Goal: Find specific page/section: Find specific page/section

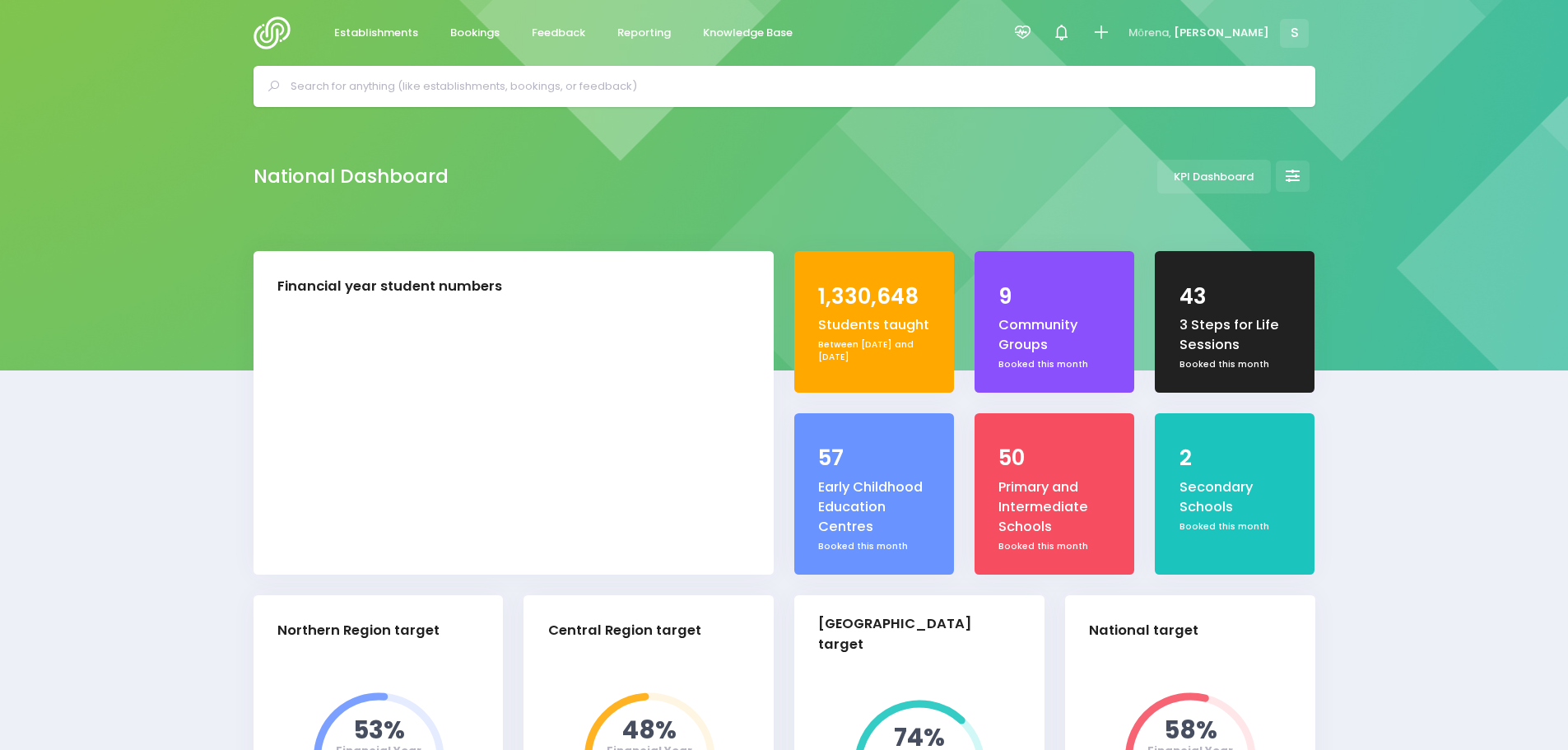
select select "5"
click at [555, 38] on span "Feedback" at bounding box center [559, 33] width 53 height 17
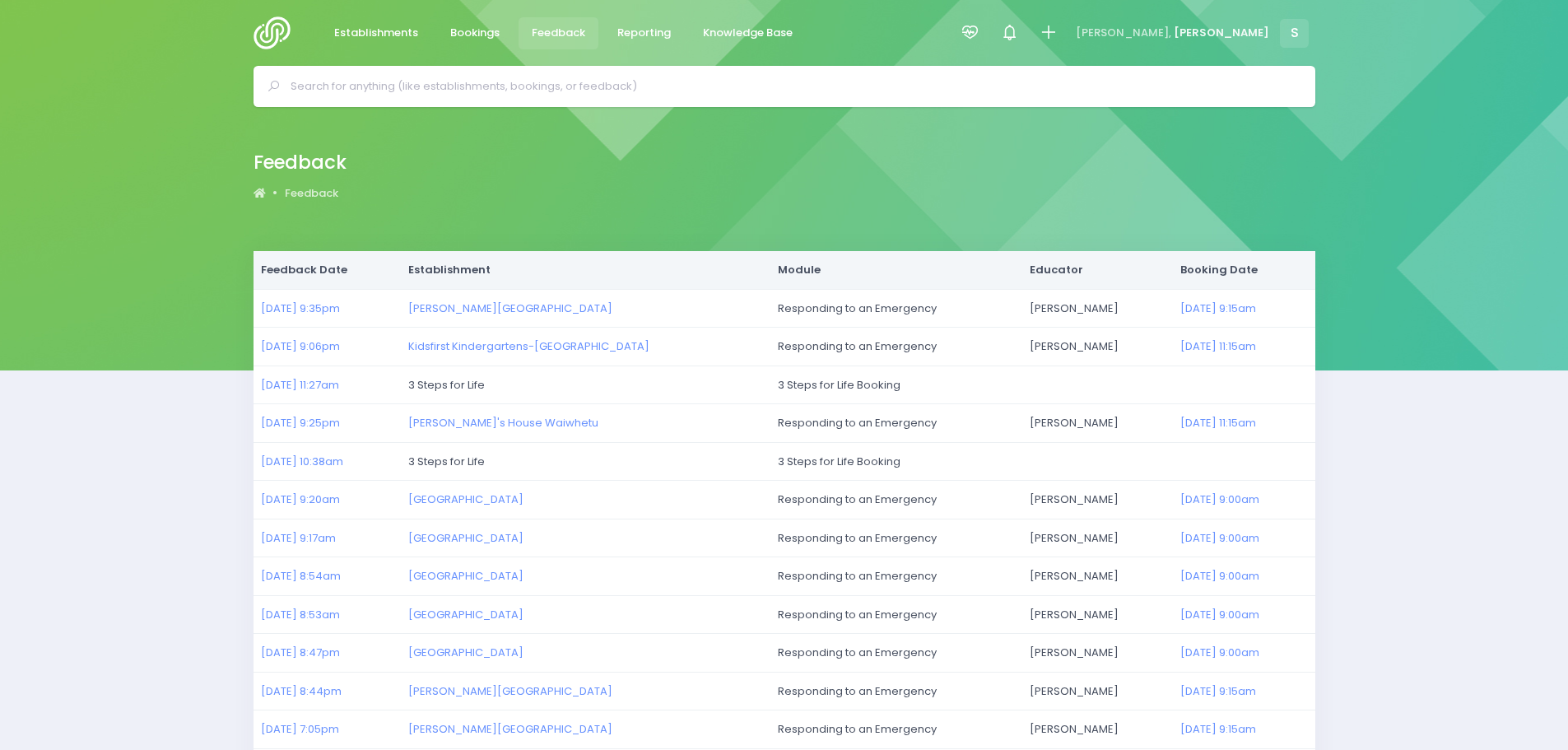
click at [265, 38] on img at bounding box center [277, 33] width 47 height 33
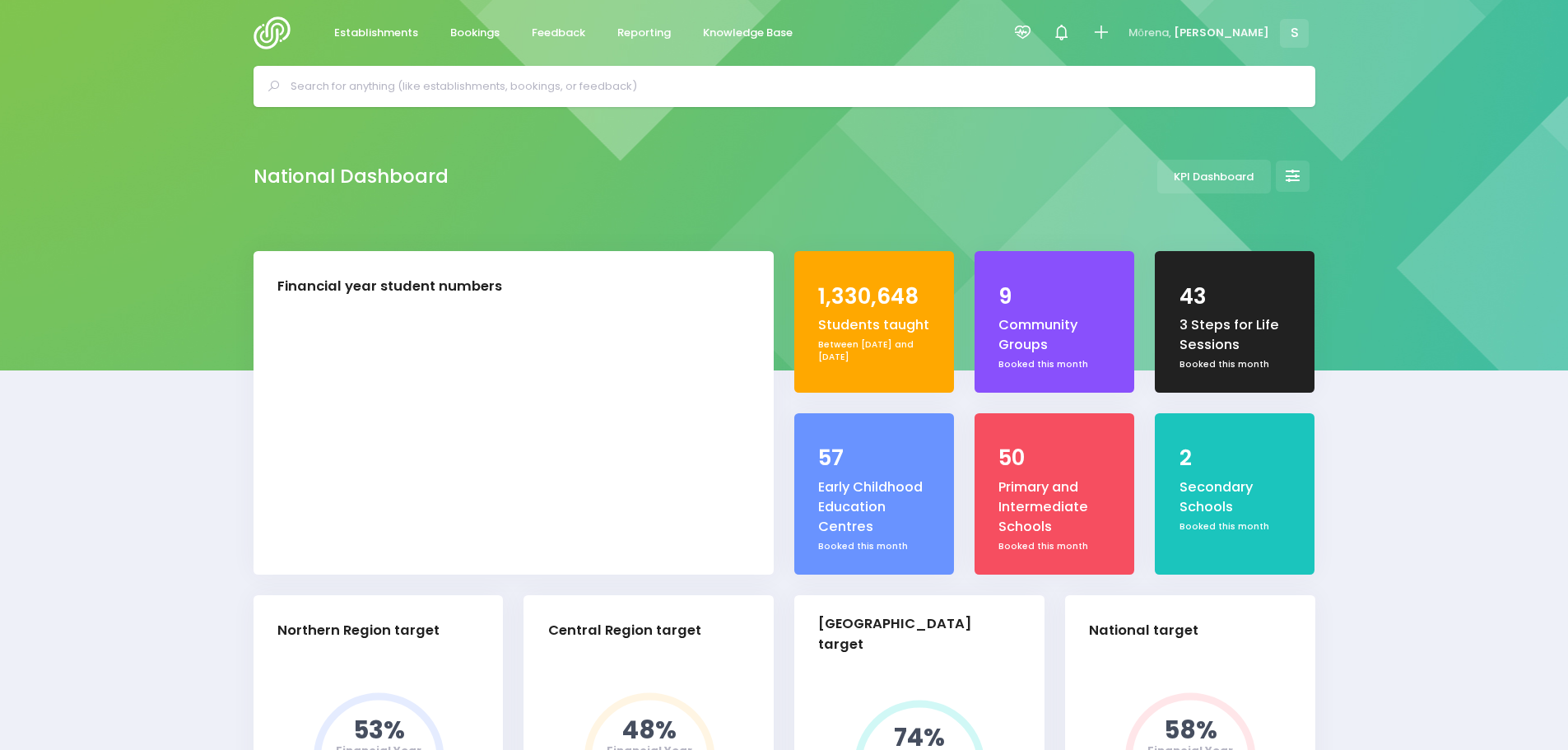
select select "5"
click at [440, 84] on input "text" at bounding box center [790, 86] width 1002 height 25
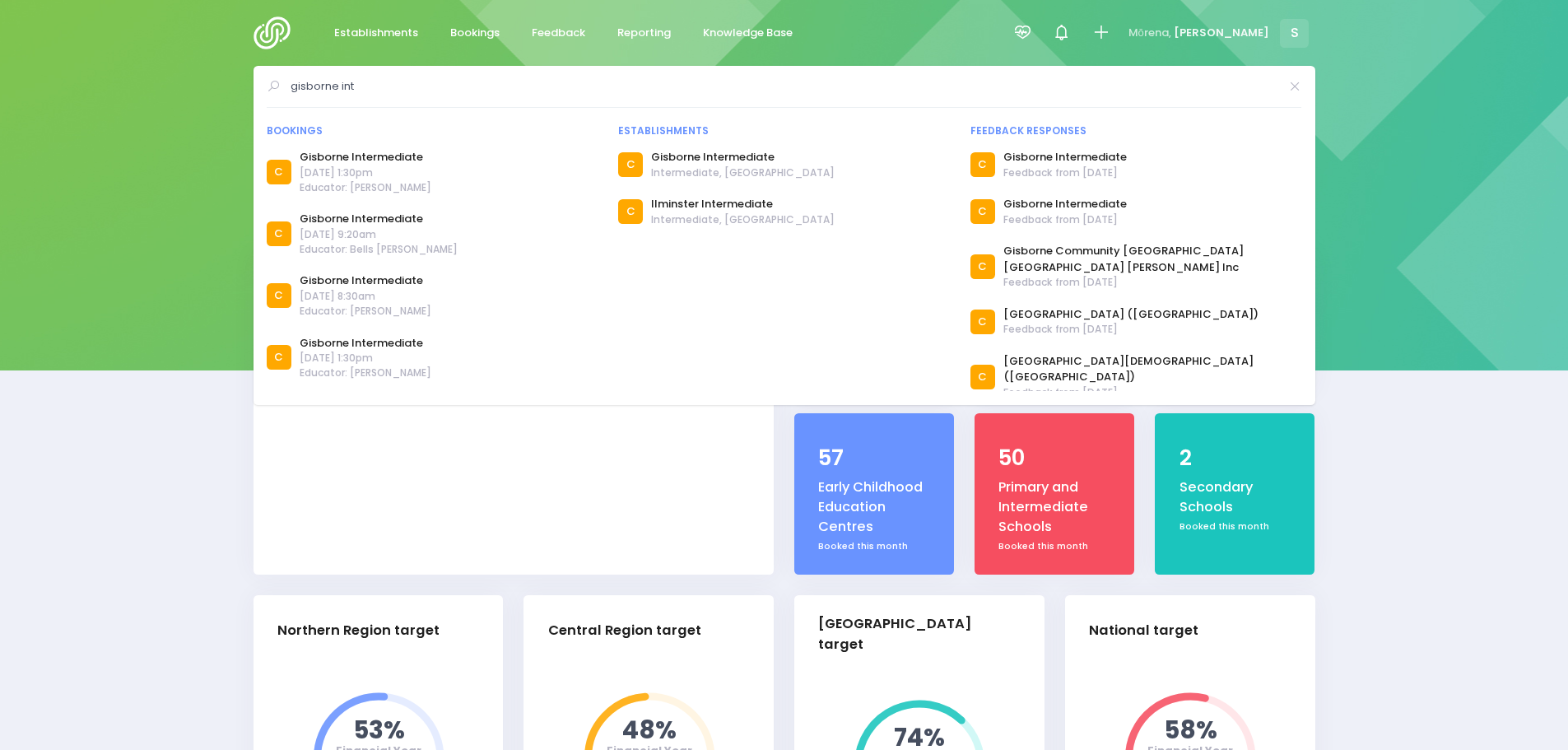
type input "gisborne int"
click at [385, 221] on link "Gisborne Intermediate" at bounding box center [379, 218] width 158 height 17
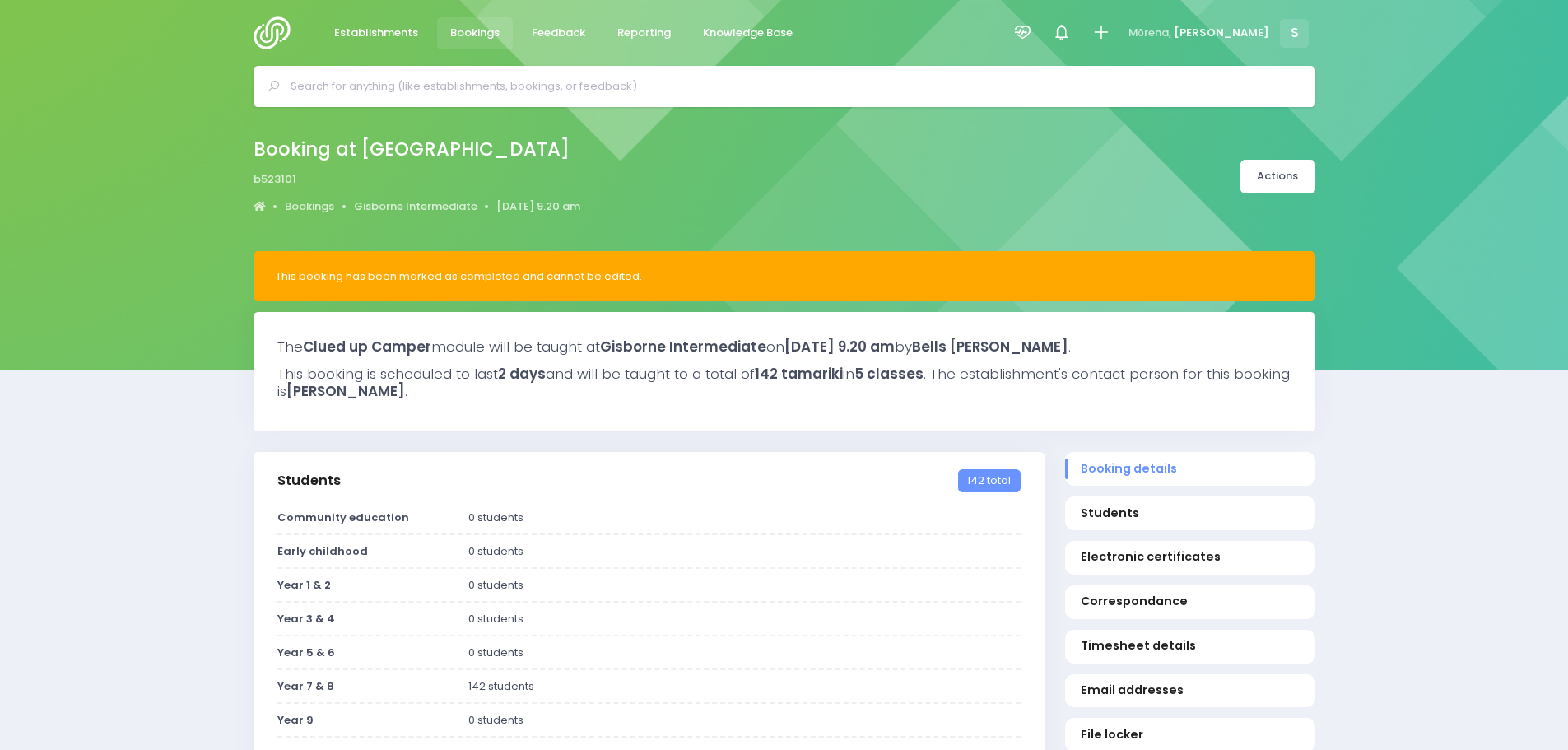
select select "5"
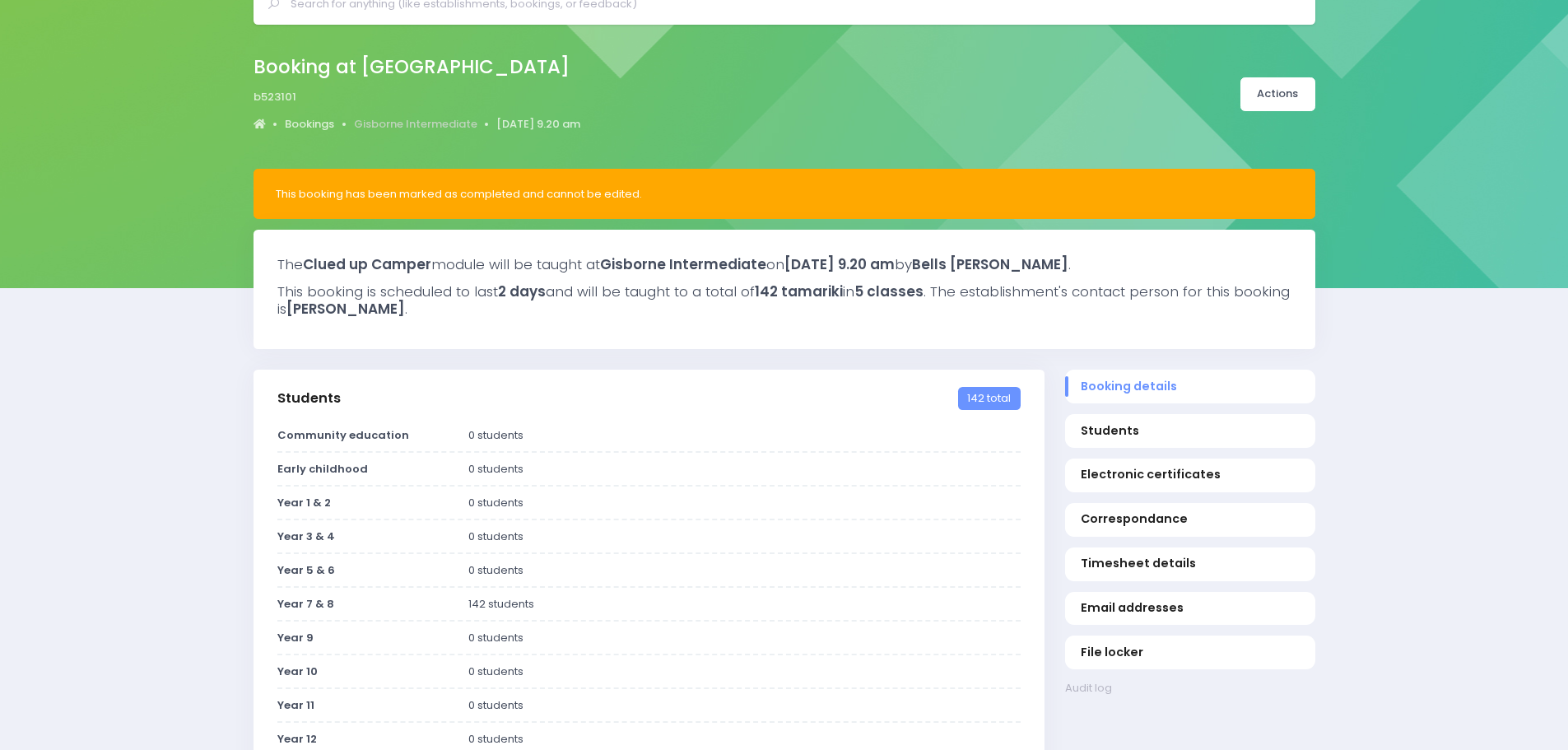
drag, startPoint x: 427, startPoint y: 124, endPoint x: 434, endPoint y: 136, distance: 13.9
click at [427, 124] on link "Gisborne Intermediate" at bounding box center [415, 124] width 123 height 17
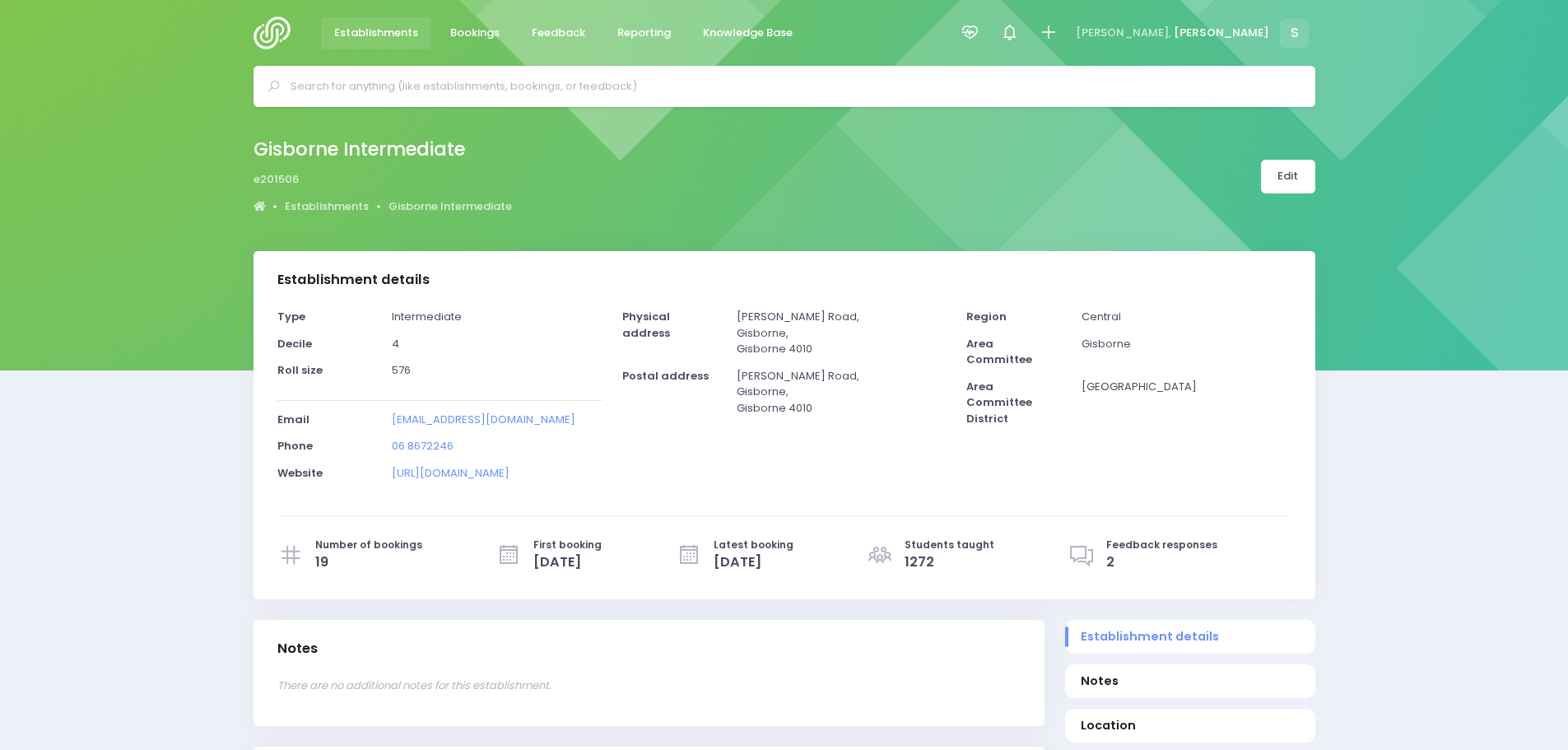
select select "5"
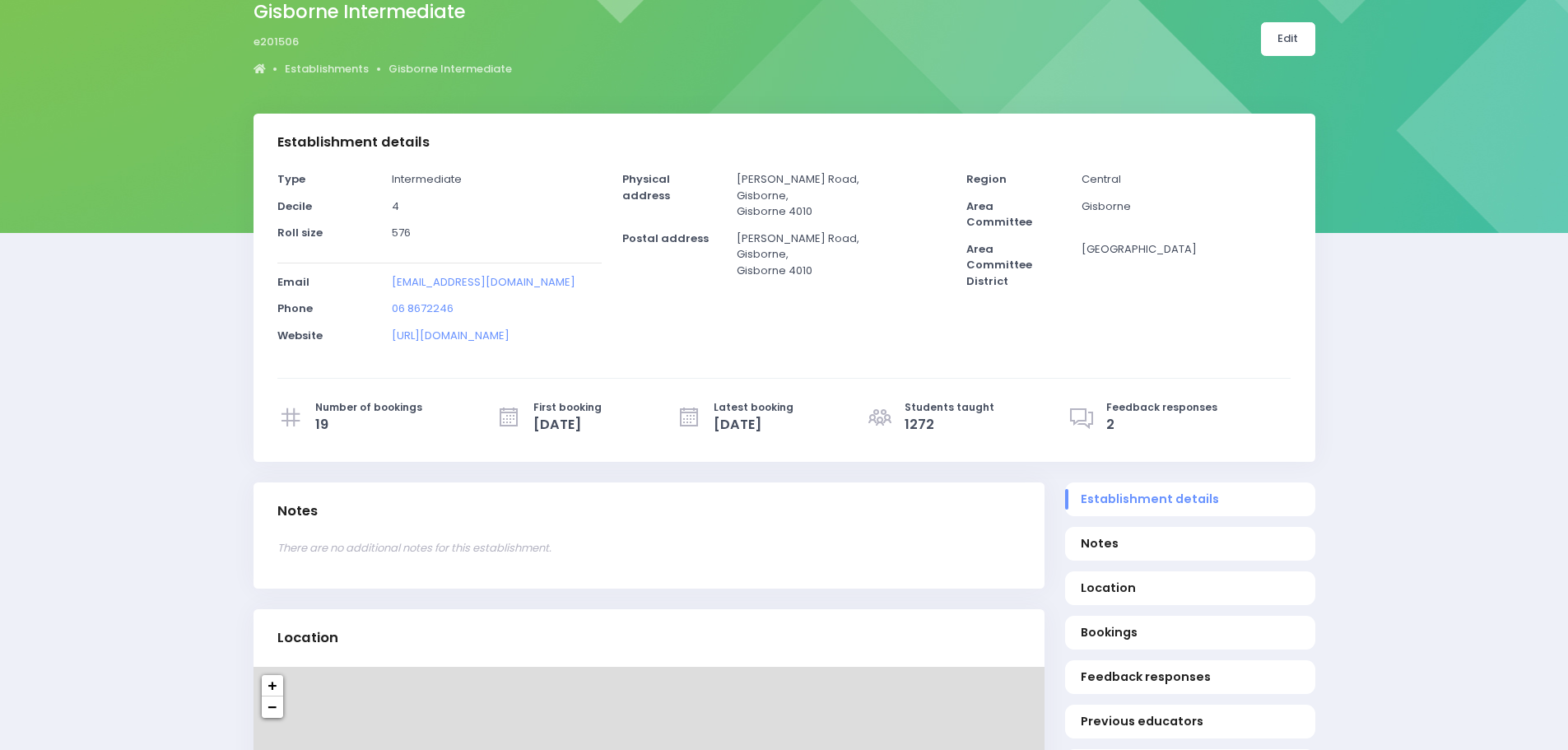
scroll to position [330, 0]
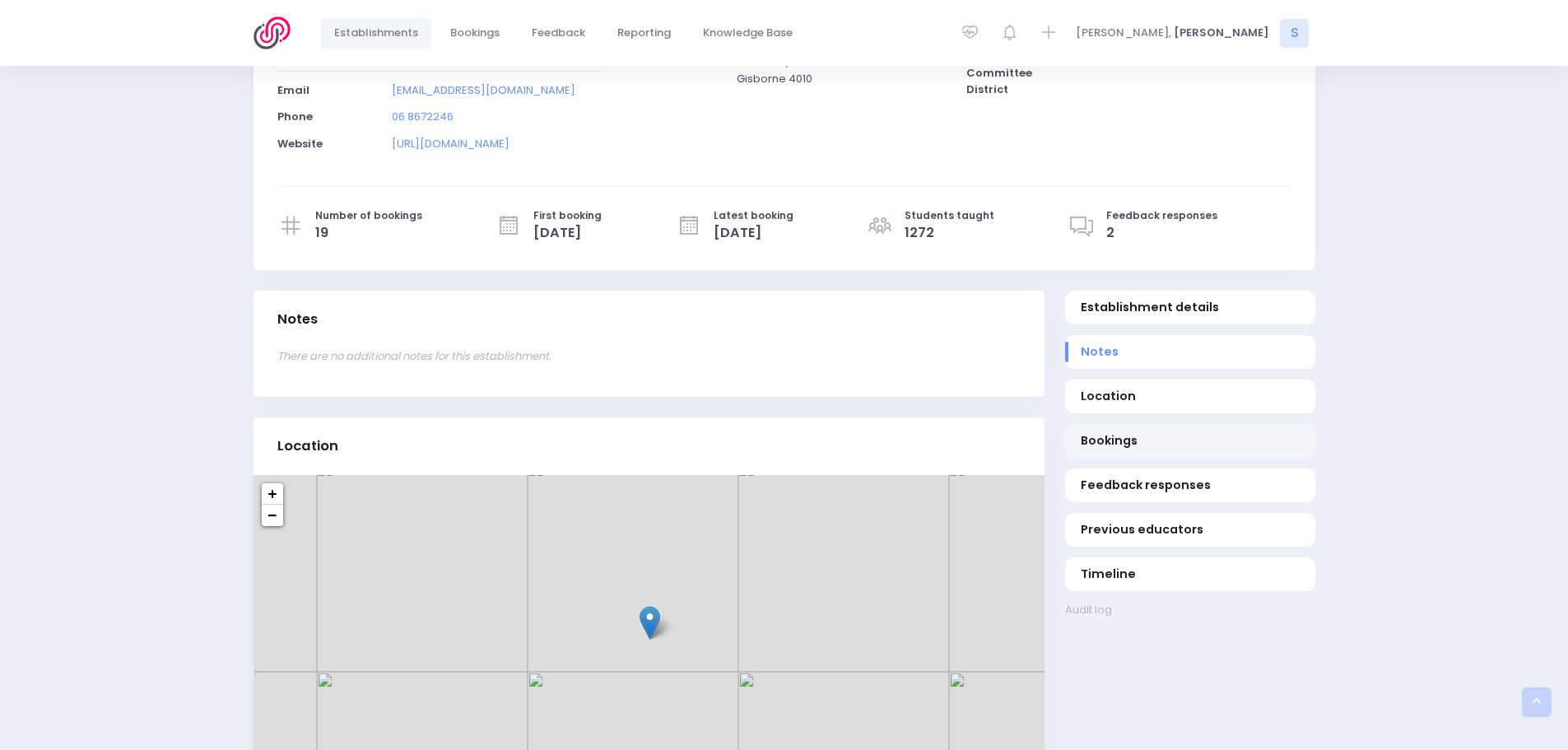
click at [1113, 439] on span "Bookings" at bounding box center [1189, 441] width 218 height 18
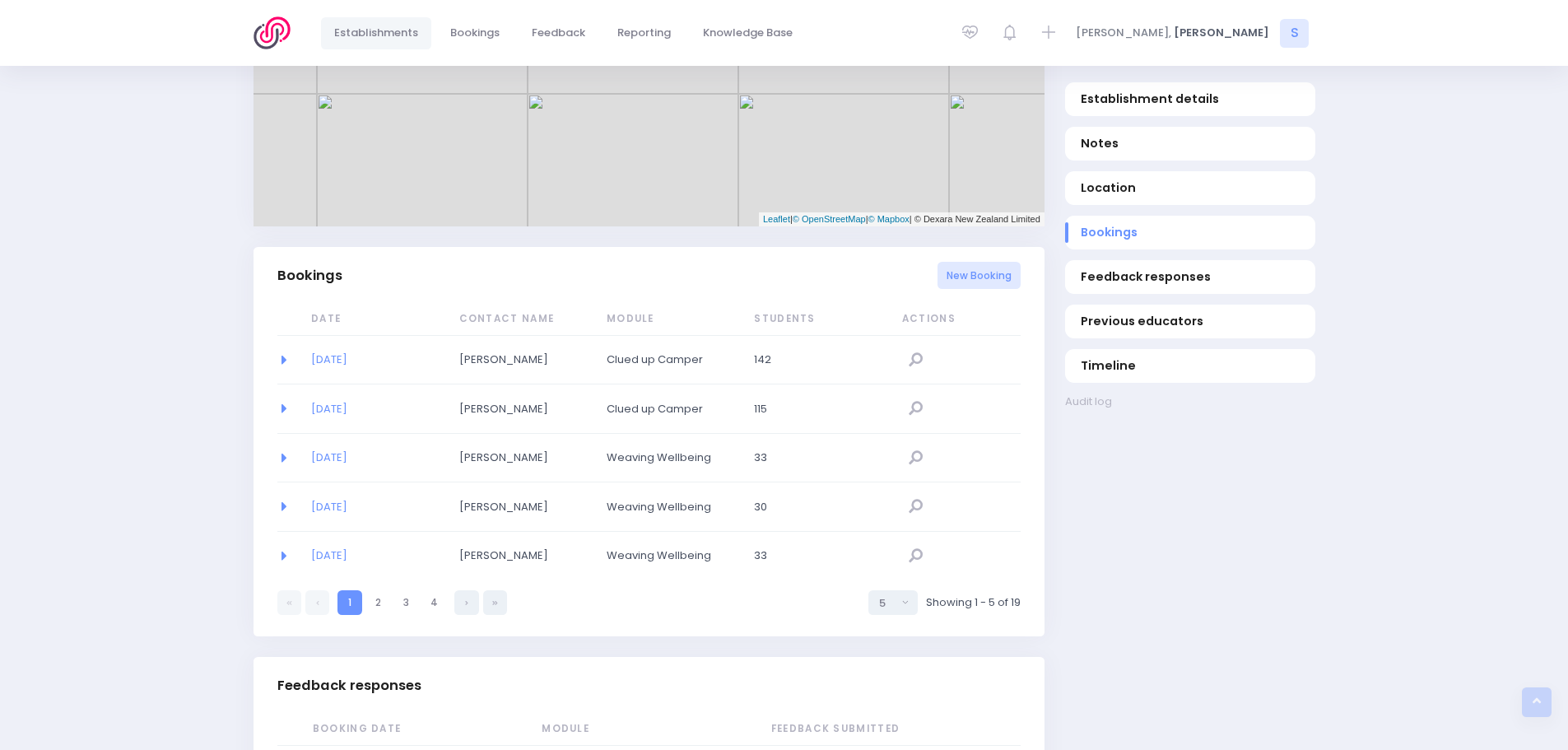
scroll to position [1072, 0]
